Goal: Task Accomplishment & Management: Manage account settings

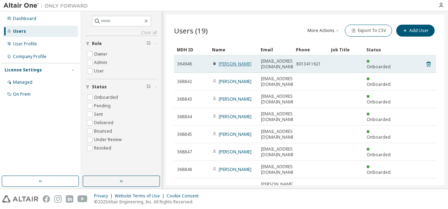
click at [237, 61] on link "[PERSON_NAME]" at bounding box center [235, 64] width 33 height 6
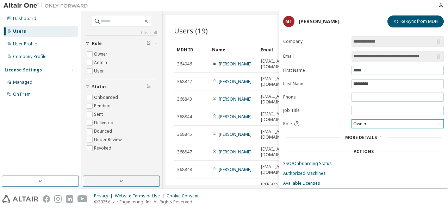
click at [439, 123] on icon at bounding box center [439, 123] width 7 height 7
click at [251, 23] on div "Users (19) More Actions Import From CSV Export To CSV Add User Clear Load Save …" at bounding box center [304, 100] width 279 height 170
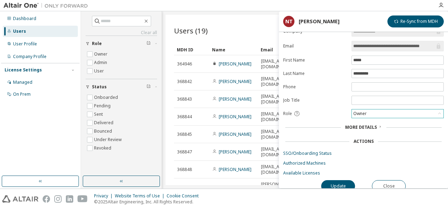
scroll to position [15, 0]
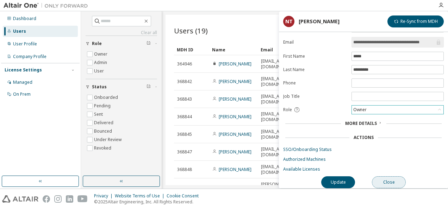
click at [401, 180] on button "Close" at bounding box center [389, 182] width 34 height 12
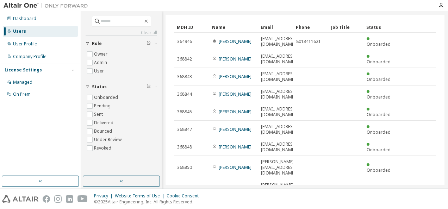
scroll to position [33, 0]
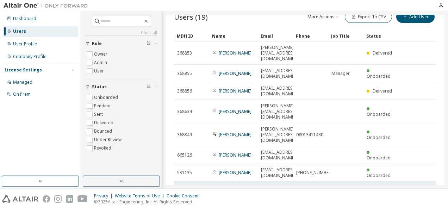
scroll to position [27, 0]
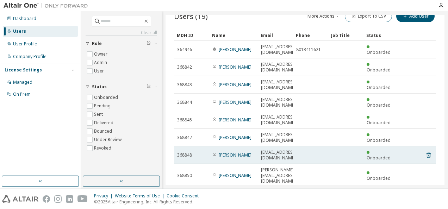
scroll to position [33, 0]
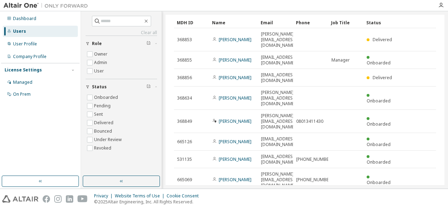
type input "*"
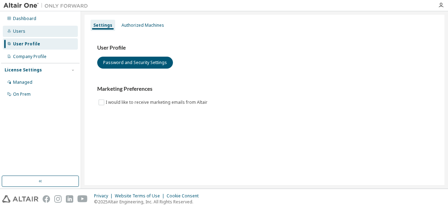
drag, startPoint x: 32, startPoint y: 30, endPoint x: 38, endPoint y: 31, distance: 6.9
click at [32, 30] on div "Users" at bounding box center [40, 31] width 75 height 11
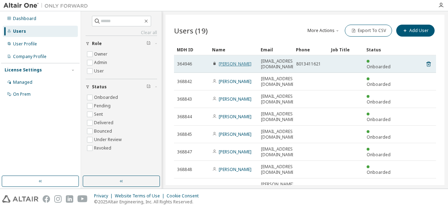
click at [235, 61] on link "[PERSON_NAME]" at bounding box center [235, 64] width 33 height 6
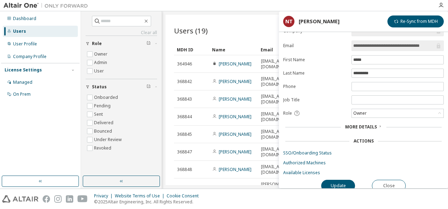
scroll to position [15, 0]
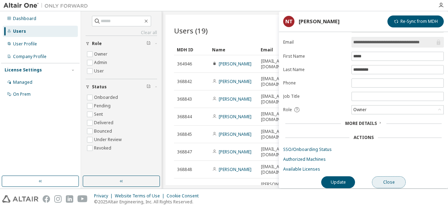
click at [395, 177] on button "Close" at bounding box center [389, 182] width 34 height 12
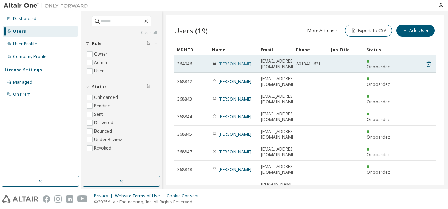
click at [241, 62] on link "[PERSON_NAME]" at bounding box center [235, 64] width 33 height 6
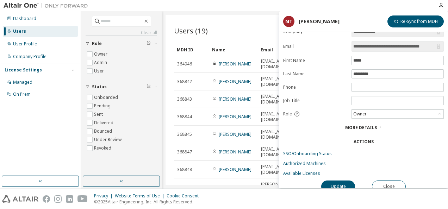
scroll to position [15, 0]
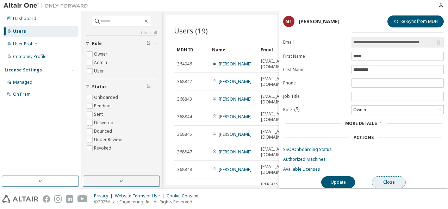
click at [395, 182] on button "Close" at bounding box center [389, 182] width 34 height 12
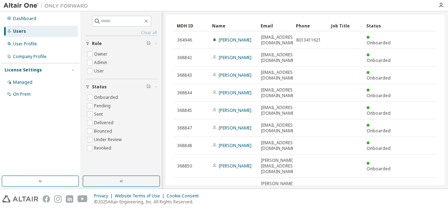
scroll to position [33, 0]
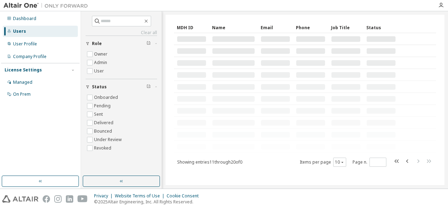
scroll to position [27, 0]
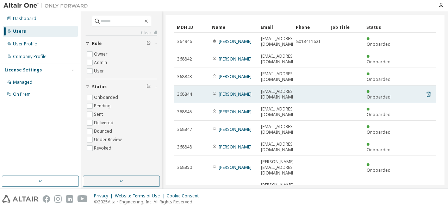
scroll to position [33, 0]
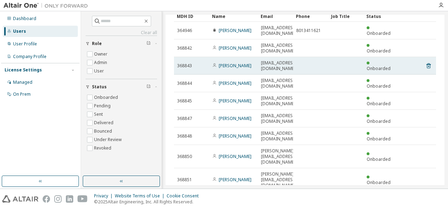
click at [224, 57] on td "[PERSON_NAME]" at bounding box center [233, 66] width 49 height 18
click at [227, 63] on link "[PERSON_NAME]" at bounding box center [235, 66] width 33 height 6
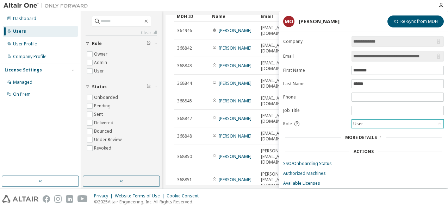
click at [375, 121] on div "User" at bounding box center [398, 124] width 92 height 8
click at [369, 130] on li "Admin" at bounding box center [397, 131] width 90 height 9
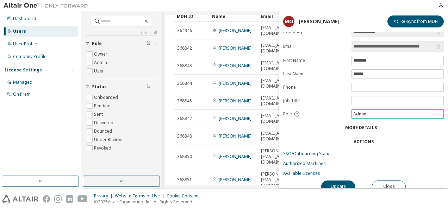
scroll to position [15, 0]
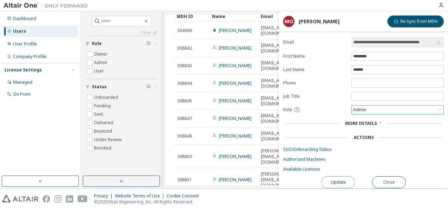
click at [345, 178] on button "Update" at bounding box center [338, 182] width 34 height 12
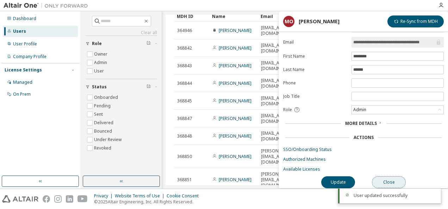
click at [398, 178] on button "Close" at bounding box center [389, 182] width 34 height 12
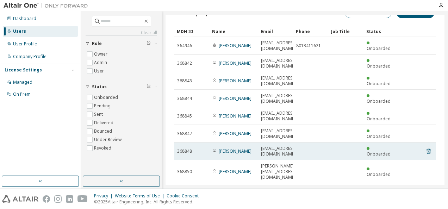
scroll to position [33, 0]
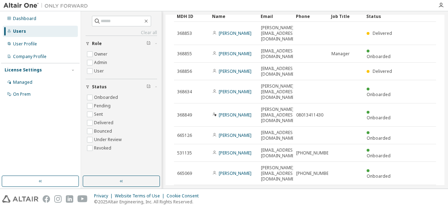
scroll to position [27, 0]
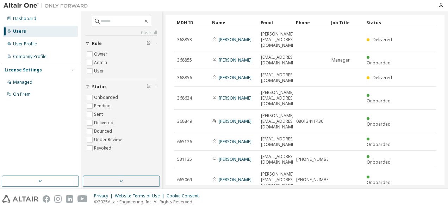
click at [227, 118] on link "[PERSON_NAME]" at bounding box center [235, 121] width 33 height 6
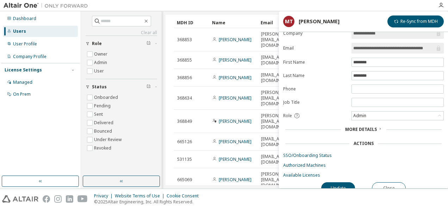
scroll to position [15, 0]
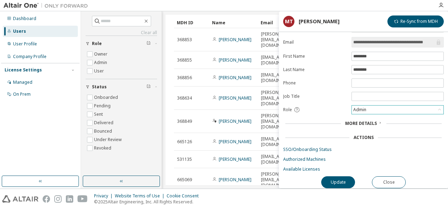
click at [363, 108] on div "Admin" at bounding box center [359, 110] width 15 height 8
click at [303, 107] on div "Role" at bounding box center [315, 110] width 64 height 6
click at [395, 176] on button "Close" at bounding box center [389, 182] width 34 height 12
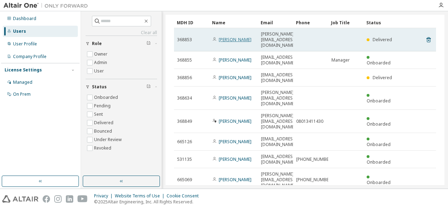
click at [229, 37] on link "[PERSON_NAME]" at bounding box center [235, 40] width 33 height 6
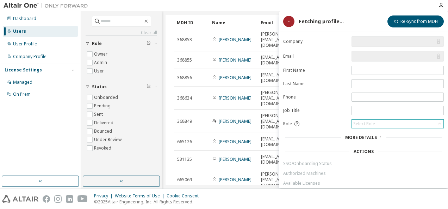
click at [374, 124] on div "Select Role" at bounding box center [364, 124] width 22 height 6
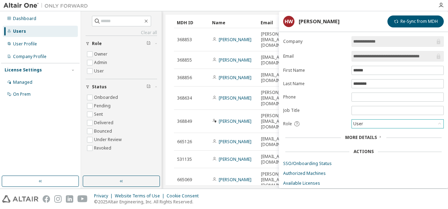
click at [371, 120] on div "User" at bounding box center [398, 124] width 92 height 8
click at [326, 106] on form "**********" at bounding box center [363, 111] width 160 height 150
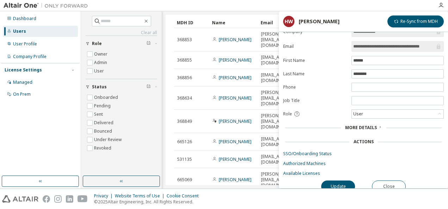
scroll to position [15, 0]
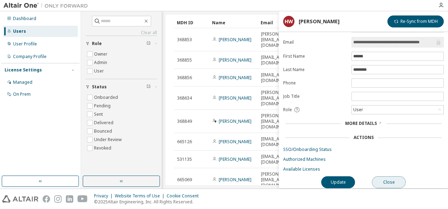
click at [389, 177] on button "Close" at bounding box center [389, 182] width 34 height 12
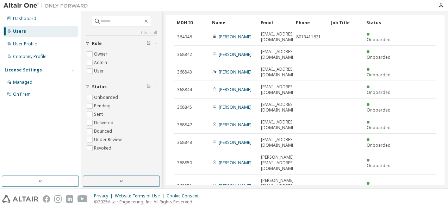
drag, startPoint x: 375, startPoint y: 34, endPoint x: 281, endPoint y: 8, distance: 98.0
click at [279, 9] on div at bounding box center [263, 5] width 342 height 11
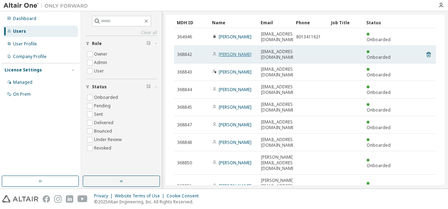
click at [237, 51] on link "[PERSON_NAME]" at bounding box center [235, 54] width 33 height 6
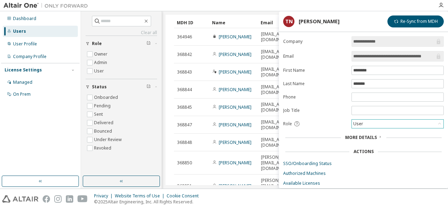
scroll to position [15, 0]
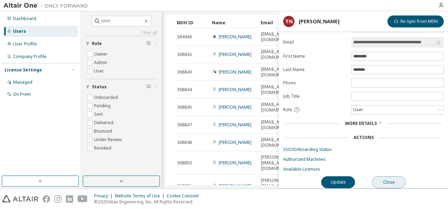
click at [399, 179] on button "Close" at bounding box center [389, 182] width 34 height 12
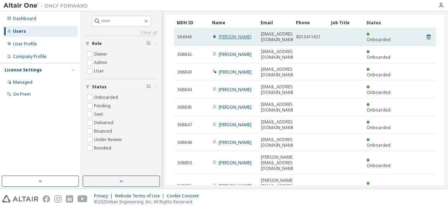
click at [250, 34] on link "[PERSON_NAME]" at bounding box center [235, 37] width 33 height 6
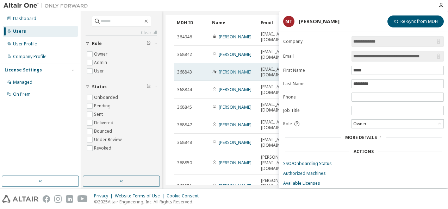
click at [236, 69] on link "[PERSON_NAME]" at bounding box center [235, 72] width 33 height 6
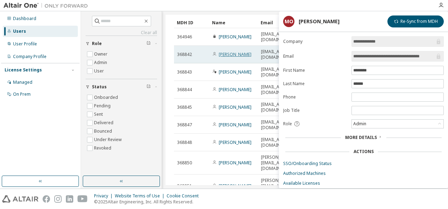
click at [233, 51] on link "[PERSON_NAME]" at bounding box center [235, 54] width 33 height 6
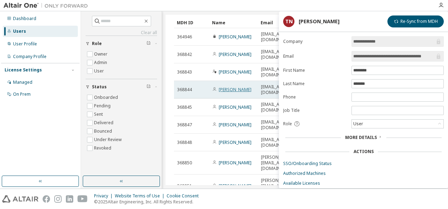
click at [237, 87] on link "[PERSON_NAME]" at bounding box center [235, 90] width 33 height 6
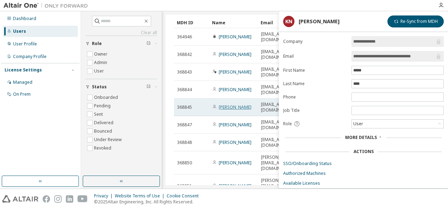
click at [239, 104] on link "[PERSON_NAME]" at bounding box center [235, 107] width 33 height 6
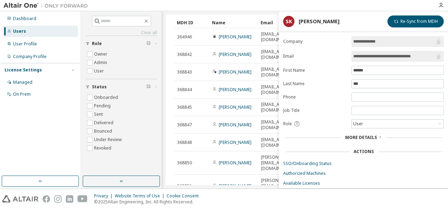
click at [244, 122] on link "[PERSON_NAME]" at bounding box center [235, 125] width 33 height 6
click at [244, 139] on link "[PERSON_NAME]" at bounding box center [235, 142] width 33 height 6
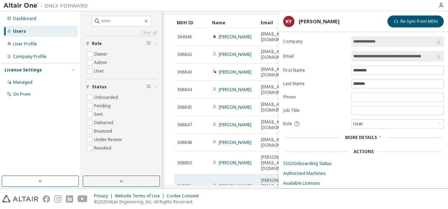
click at [234, 183] on link "[PERSON_NAME]" at bounding box center [235, 186] width 33 height 6
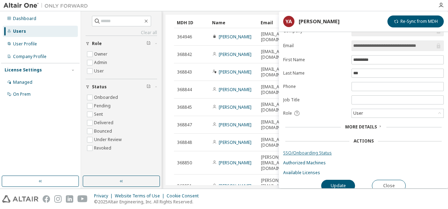
scroll to position [15, 0]
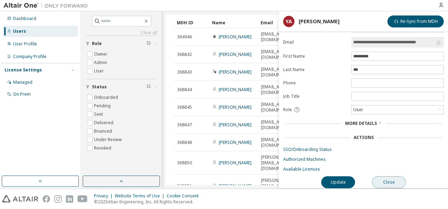
click at [385, 178] on button "Close" at bounding box center [389, 182] width 34 height 12
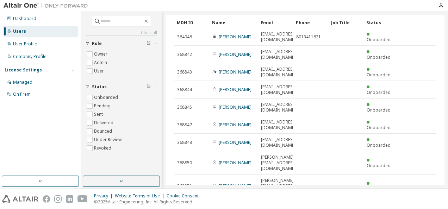
type input "*"
